Goal: Transaction & Acquisition: Obtain resource

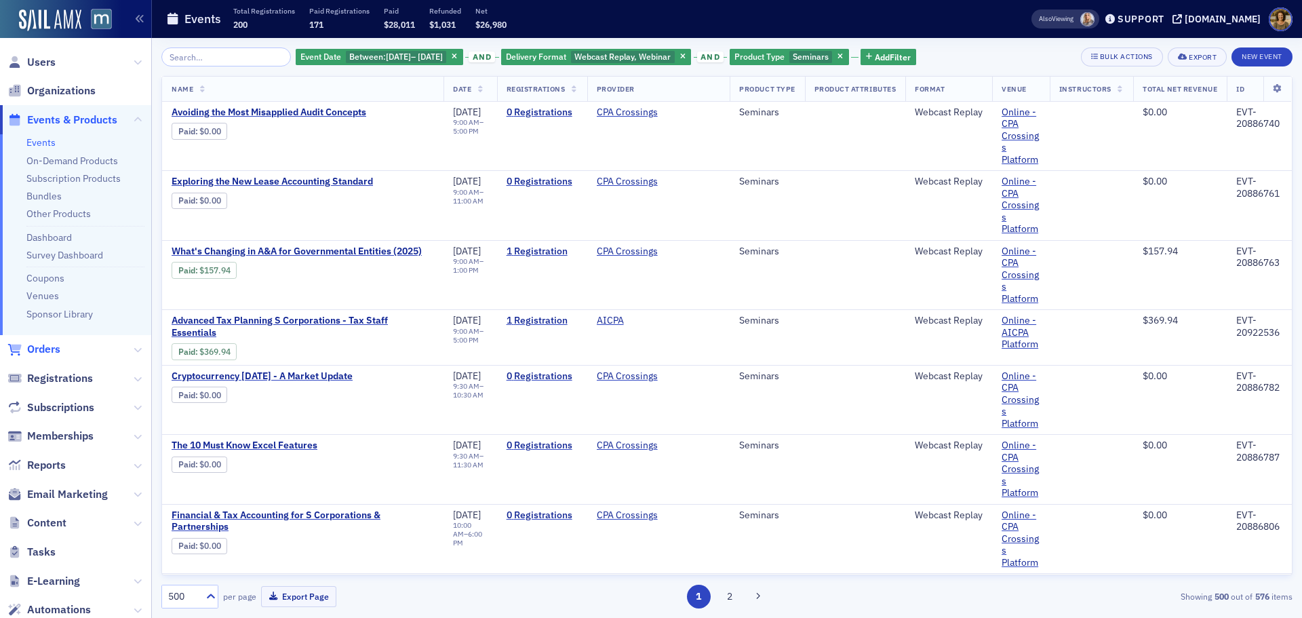
click at [45, 348] on span "Orders" at bounding box center [43, 349] width 33 height 15
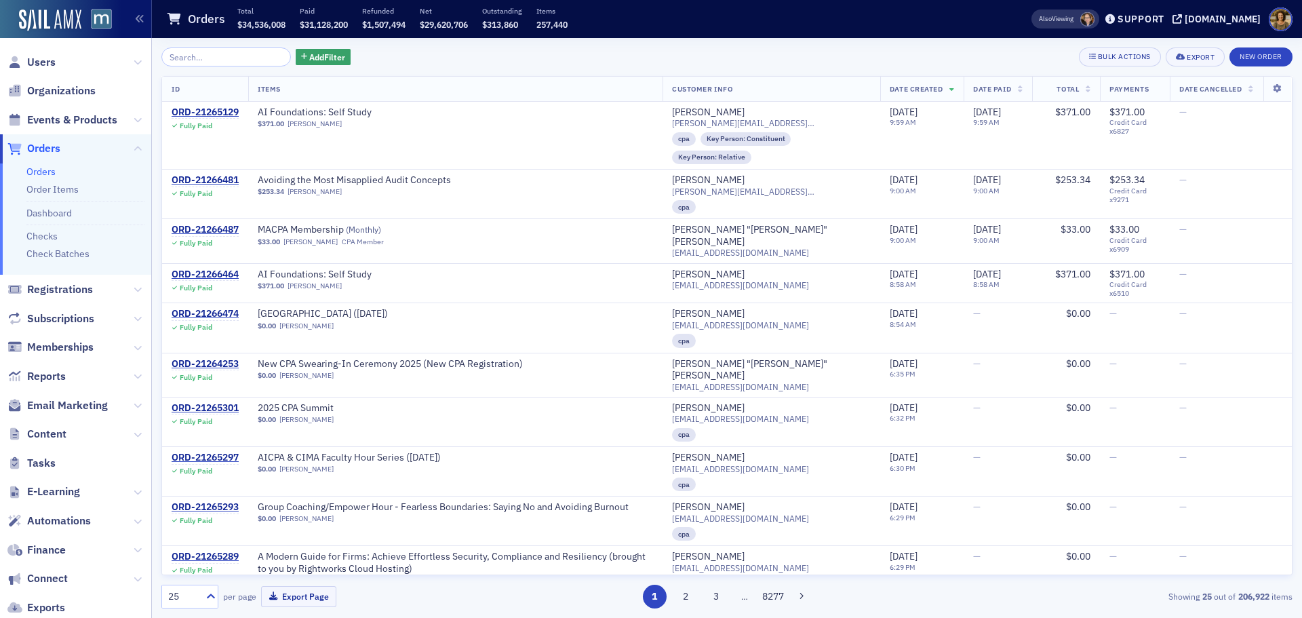
click at [216, 54] on input "search" at bounding box center [226, 56] width 130 height 19
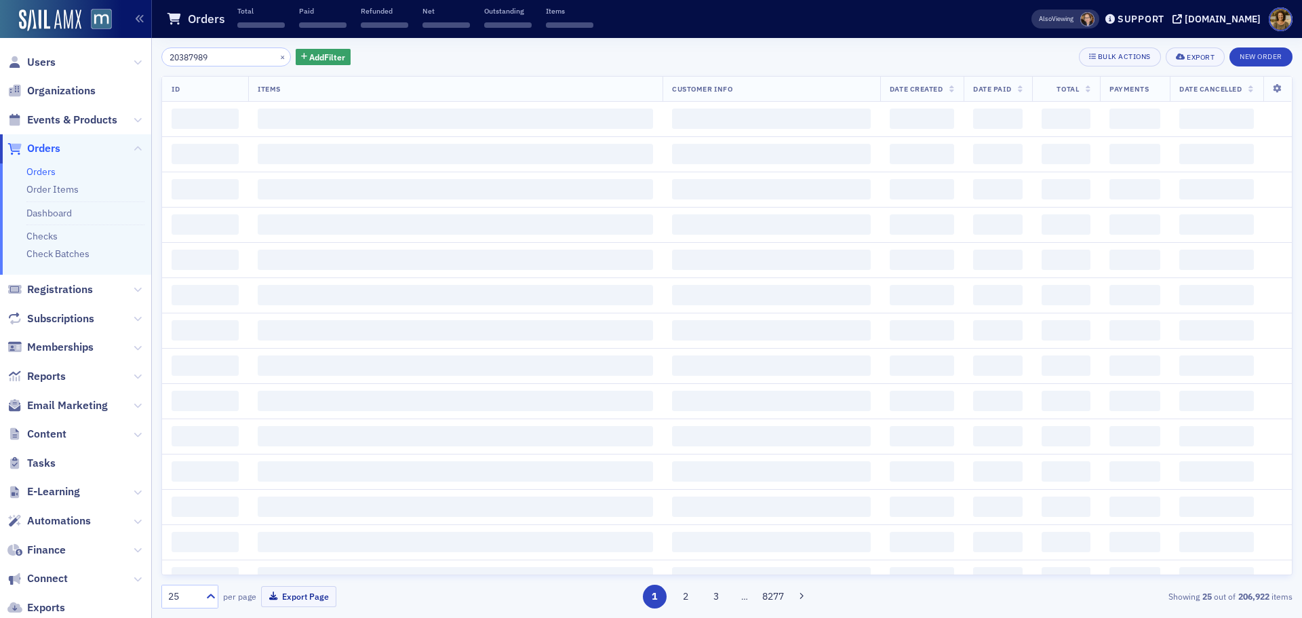
type input "20387989"
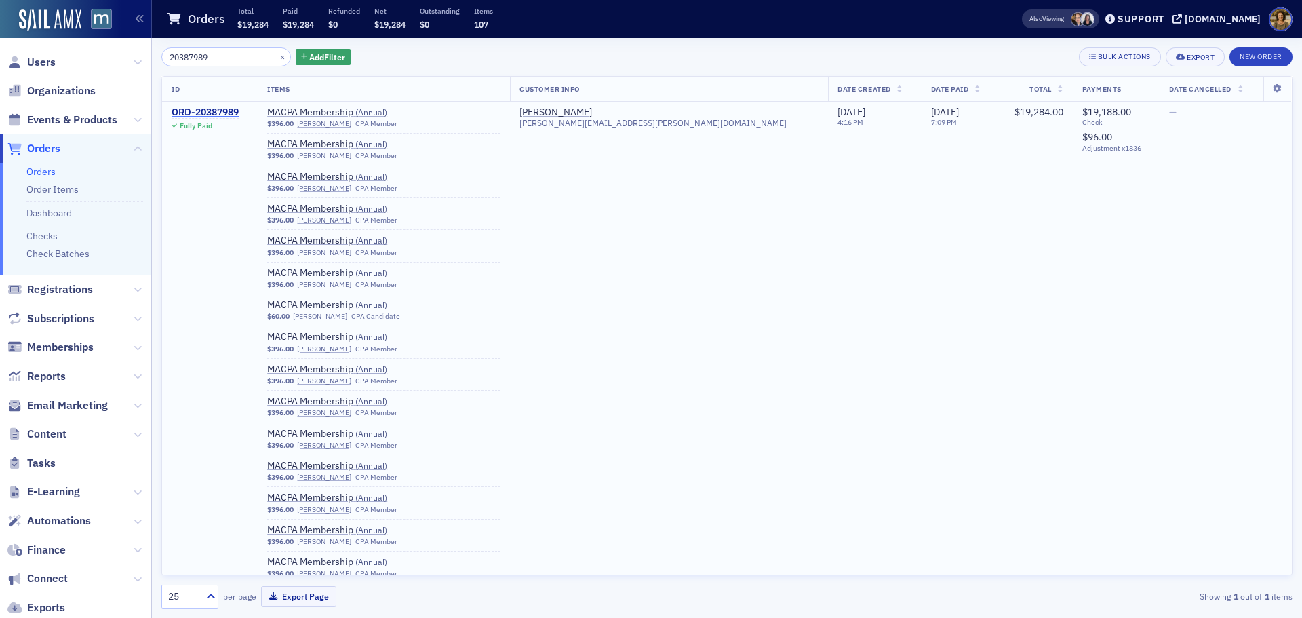
drag, startPoint x: 195, startPoint y: 106, endPoint x: 202, endPoint y: 106, distance: 6.8
click at [195, 106] on div "ORD-20387989" at bounding box center [205, 112] width 67 height 12
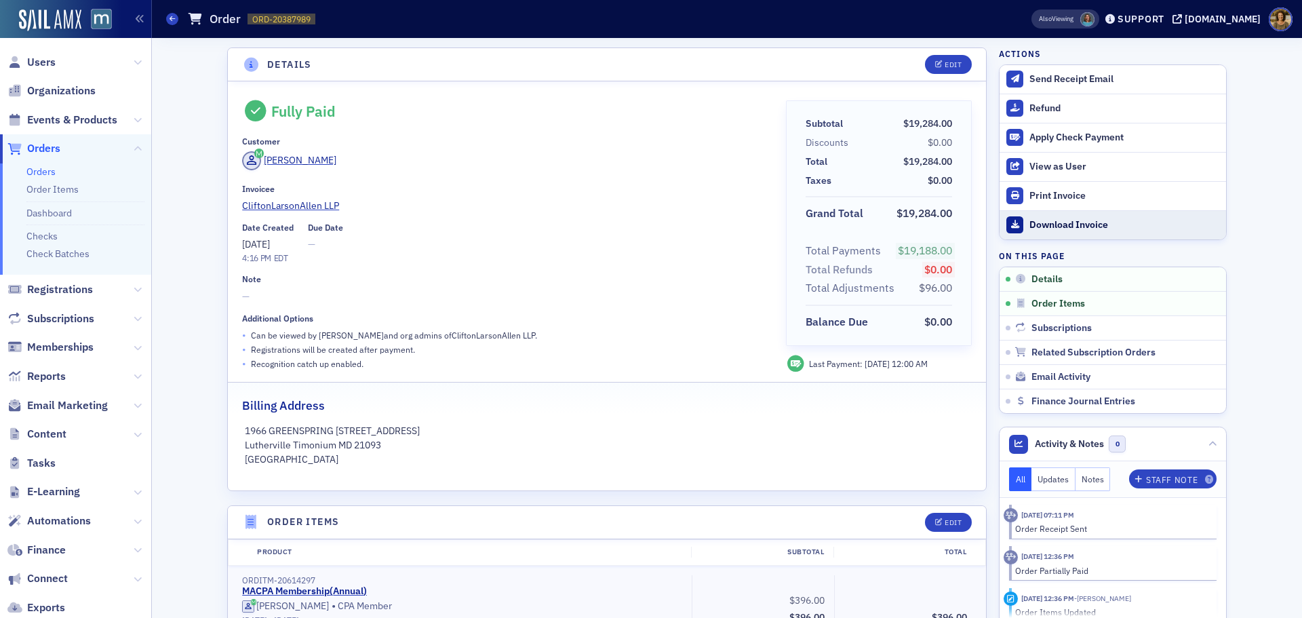
click at [1049, 227] on div "Download Invoice" at bounding box center [1125, 225] width 190 height 12
